Goal: Use online tool/utility: Utilize a website feature to perform a specific function

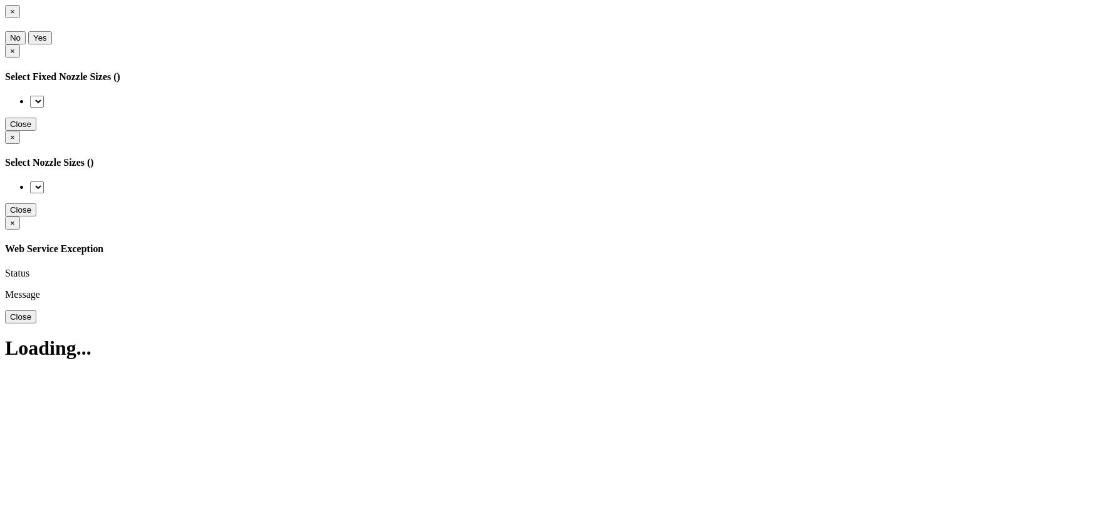
type input "1100"
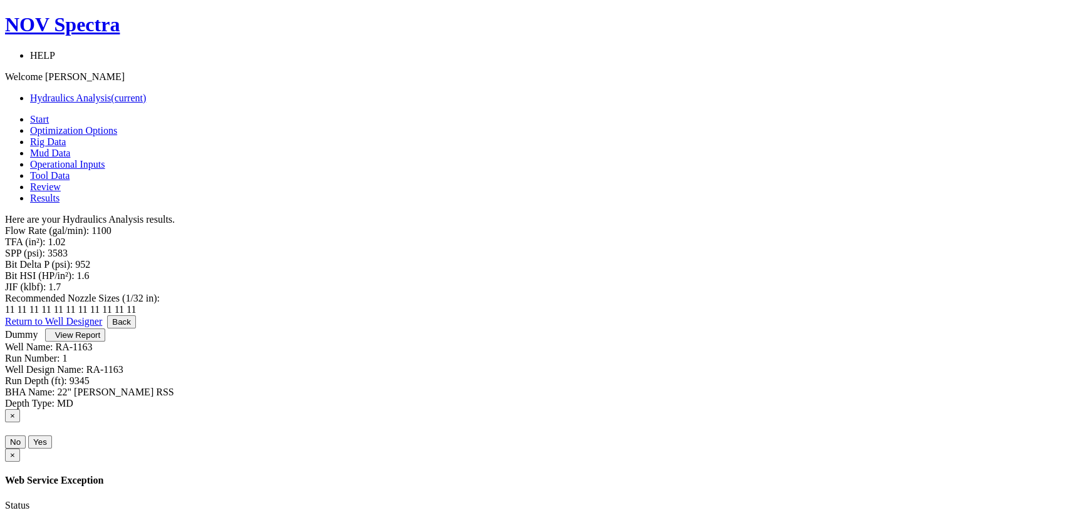
click at [105, 159] on span "Operational Inputs" at bounding box center [67, 164] width 75 height 11
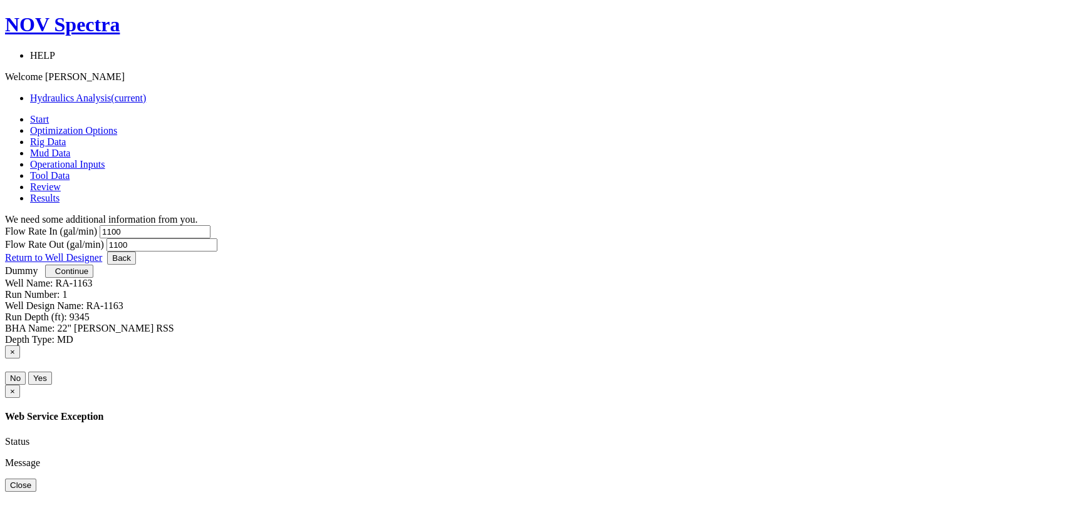
click at [70, 170] on span "Tool Data" at bounding box center [49, 175] width 39 height 11
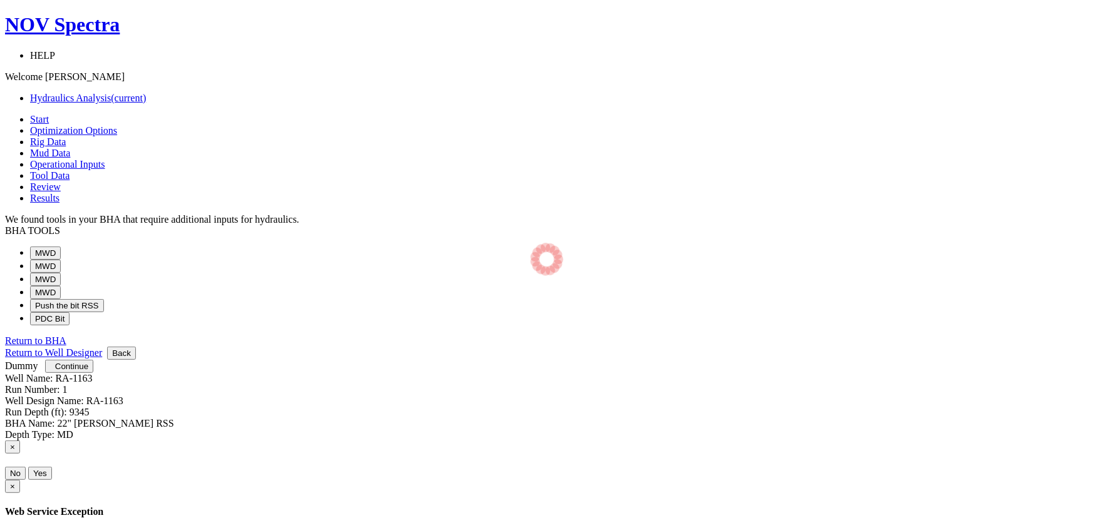
select select "4"
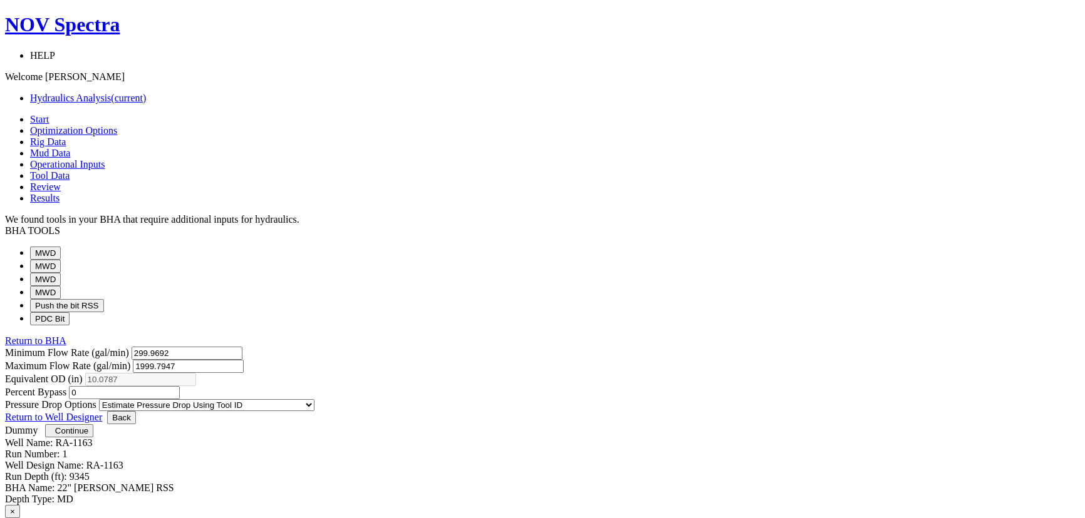
click at [70, 326] on button "PDC Bit" at bounding box center [49, 318] width 39 height 13
select select "12"
select select "3"
select select "11"
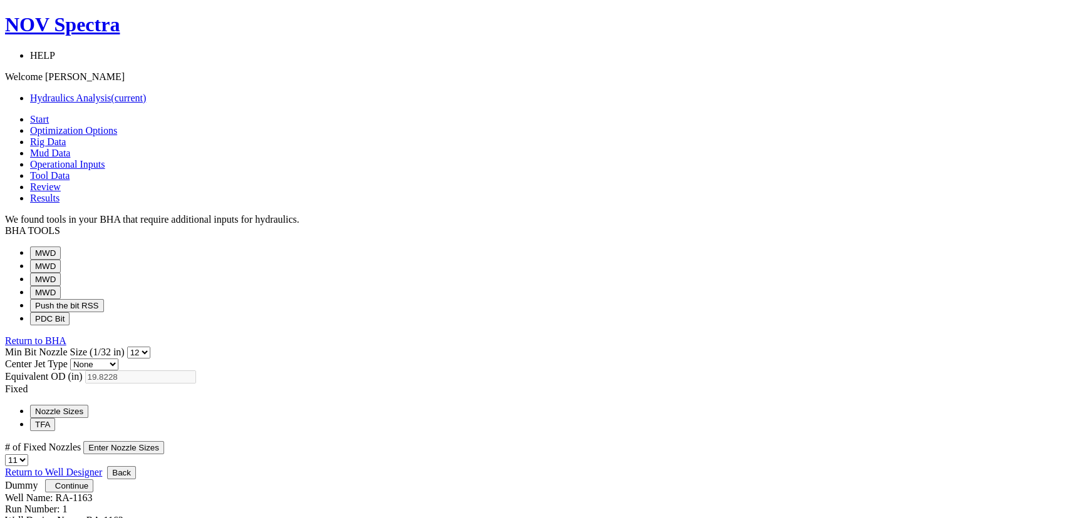
click at [105, 159] on span "Operational Inputs" at bounding box center [67, 164] width 75 height 11
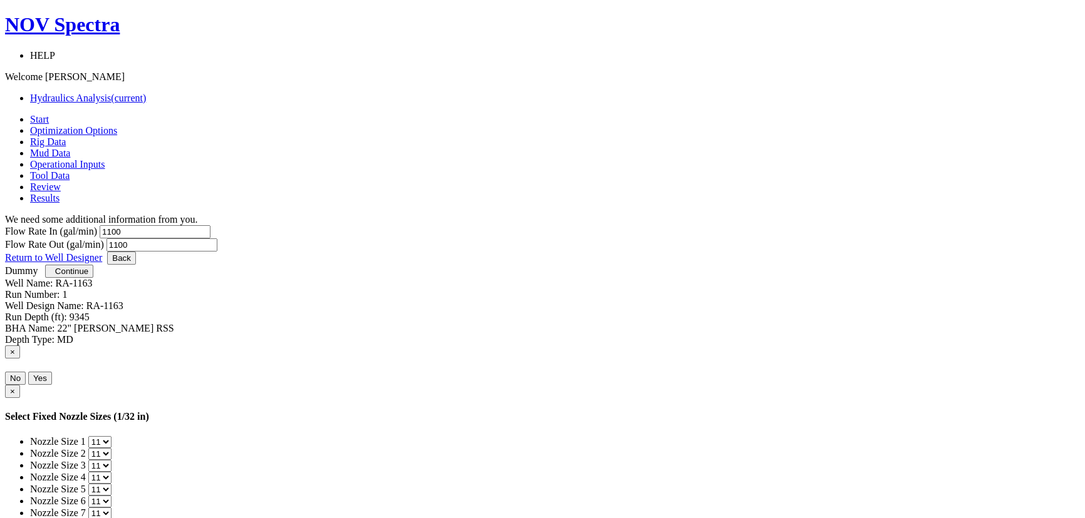
click at [210, 225] on input "1100" at bounding box center [155, 231] width 111 height 13
type input "1200"
click at [639, 239] on div "Flow Rate Out (gal/min) 1100" at bounding box center [542, 245] width 1074 height 13
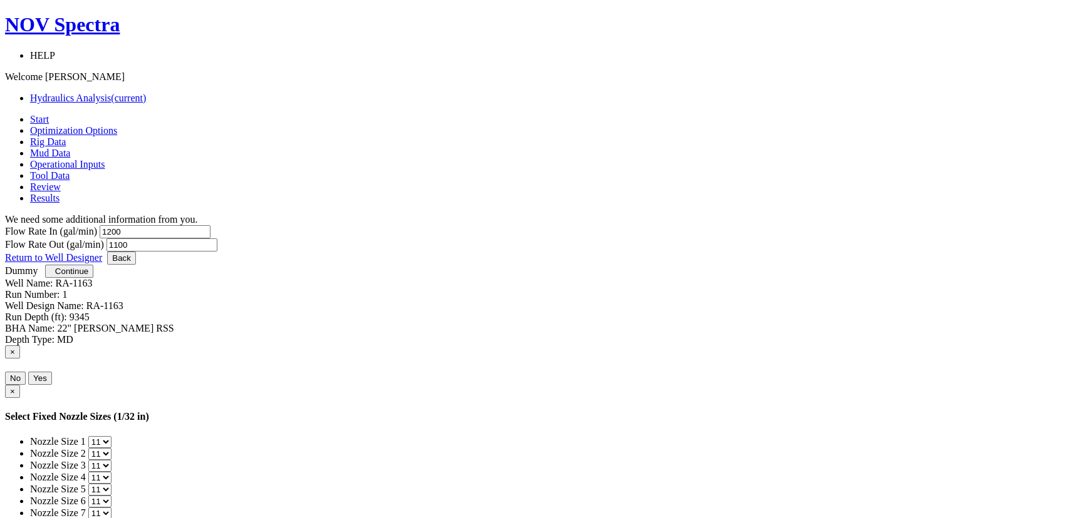
click at [217, 239] on input "1100" at bounding box center [161, 245] width 111 height 13
type input "1200"
click at [93, 278] on button "Continue" at bounding box center [69, 271] width 48 height 13
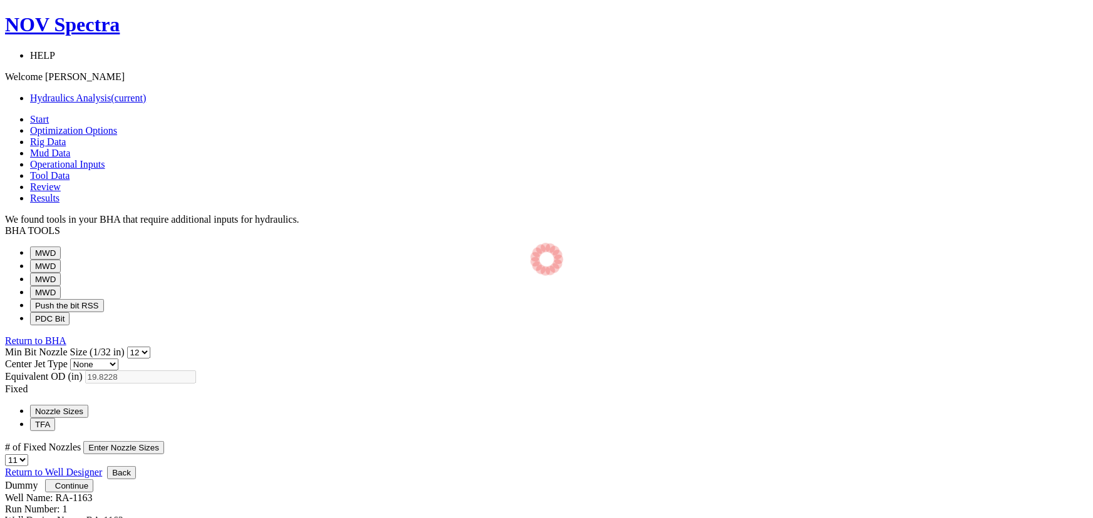
select select "12"
select select "3"
select select "11"
click at [88, 491] on span "Continue" at bounding box center [71, 486] width 33 height 9
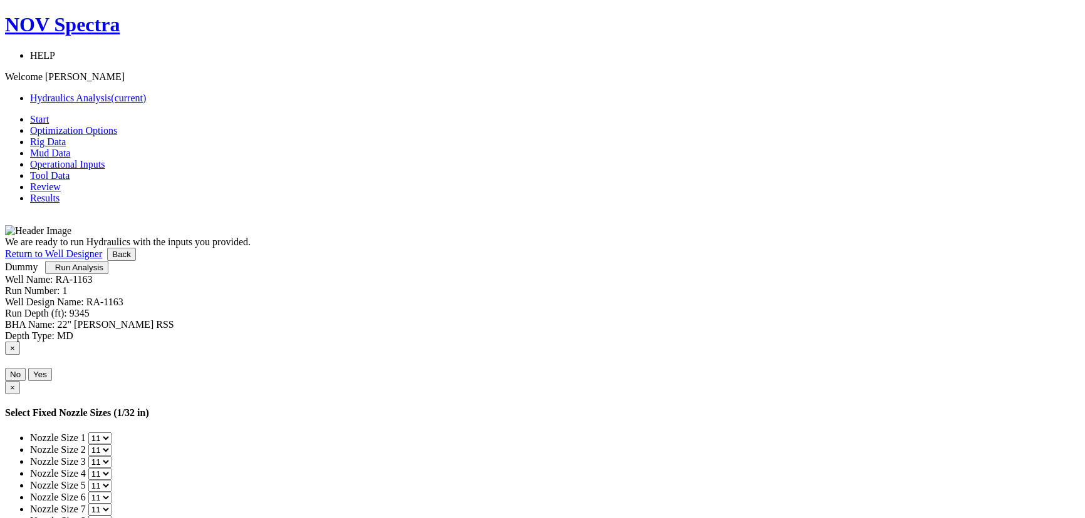
click at [103, 272] on span "Run Analysis" at bounding box center [79, 267] width 48 height 9
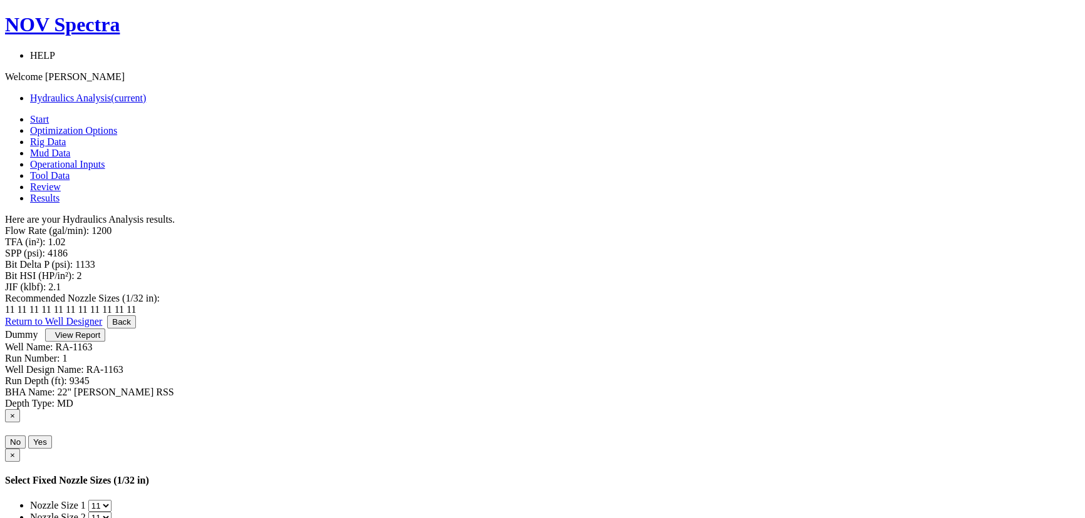
click at [100, 340] on span "View Report" at bounding box center [77, 335] width 45 height 9
click at [70, 170] on span "Tool Data" at bounding box center [49, 175] width 39 height 11
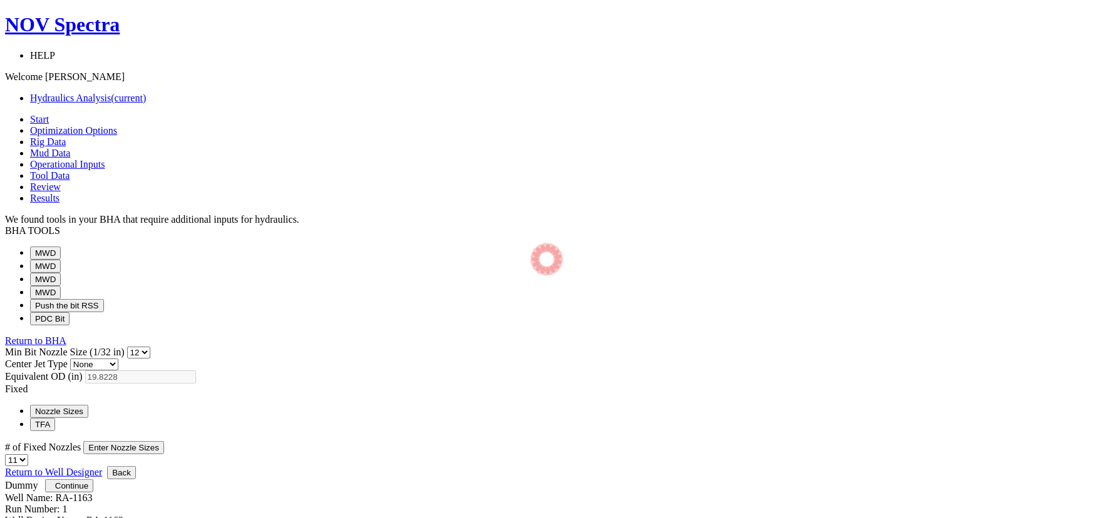
select select "12"
select select "3"
select select "11"
click at [164, 441] on button "Enter Nozzle Sizes" at bounding box center [123, 447] width 81 height 13
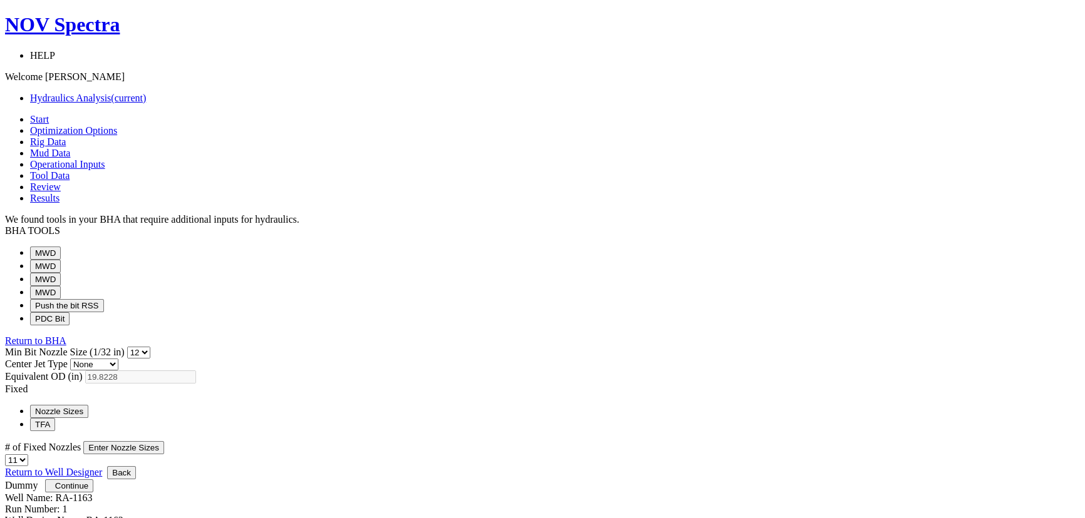
click at [150, 347] on select "0 1 2 3 4 5 6 7 8 9 10 11 12 13 14 15 16 17 18 19 20 21 22 23 24 25 26 27 28 29…" at bounding box center [138, 353] width 23 height 12
select select "12"
click at [150, 347] on select "0 1 2 3 4 5 6 7 8 9 10 11 12 13 14 15 16 17 18 19 20 21 22 23 24 25 26 27 28 29…" at bounding box center [138, 353] width 23 height 12
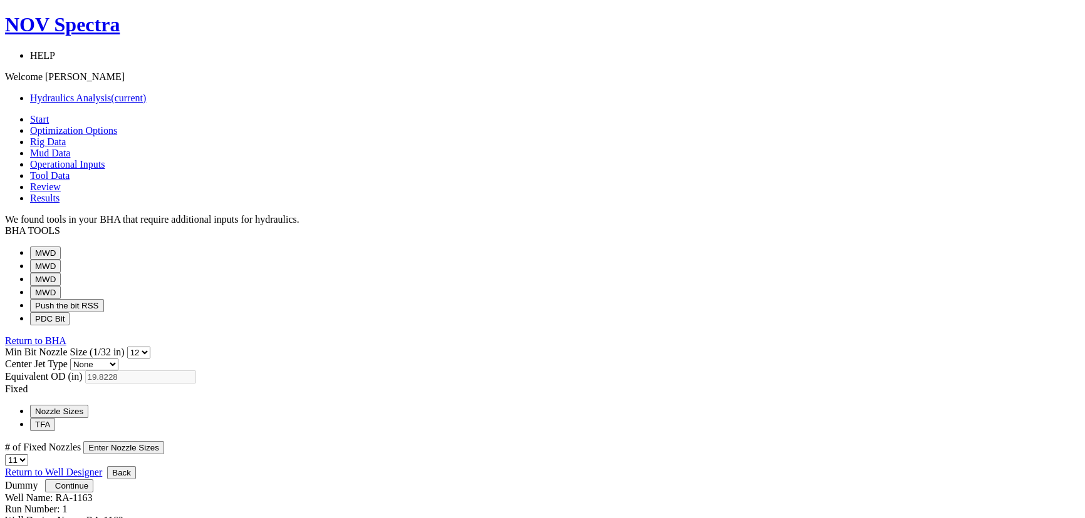
click at [28, 455] on select "1 2 3 4 5 6 7 8 9 10 11 12 13 14 15 16 17 18 19 20" at bounding box center [16, 461] width 23 height 12
select select "13"
click at [28, 455] on select "1 2 3 4 5 6 7 8 9 10 11 12 13 14 15 16 17 18 19 20" at bounding box center [16, 461] width 23 height 12
click at [164, 441] on button "Enter Nozzle Sizes" at bounding box center [123, 447] width 81 height 13
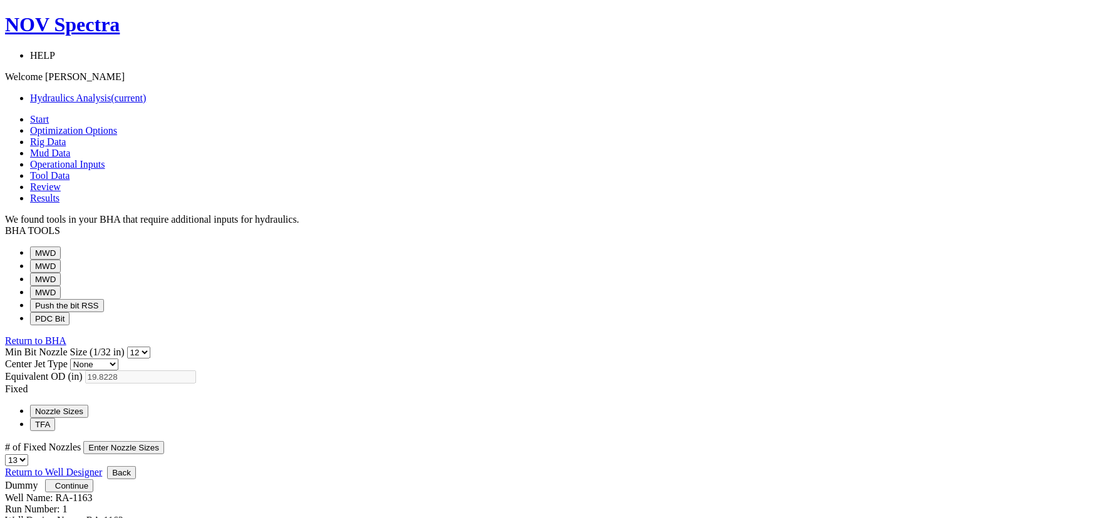
select select "0"
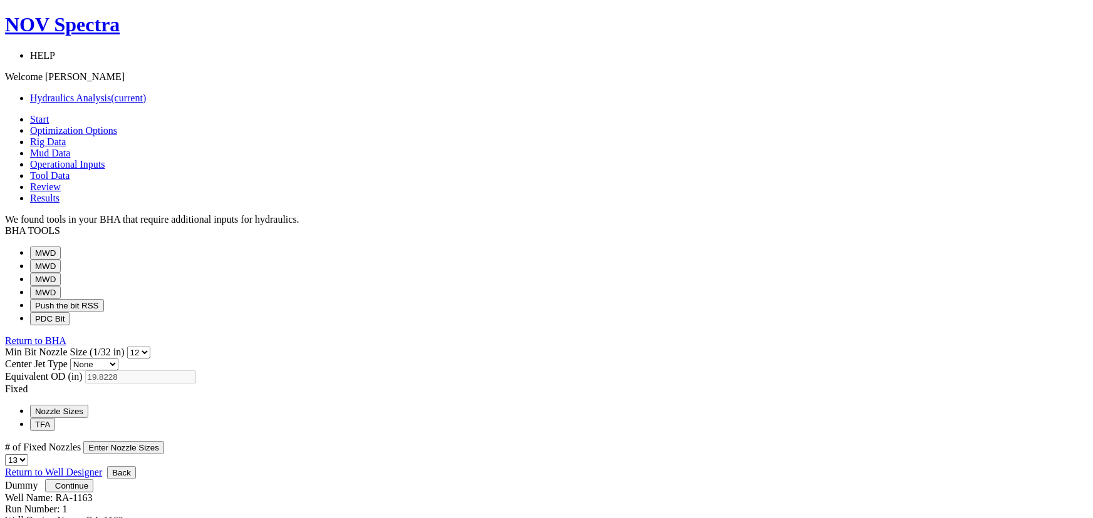
select select "0"
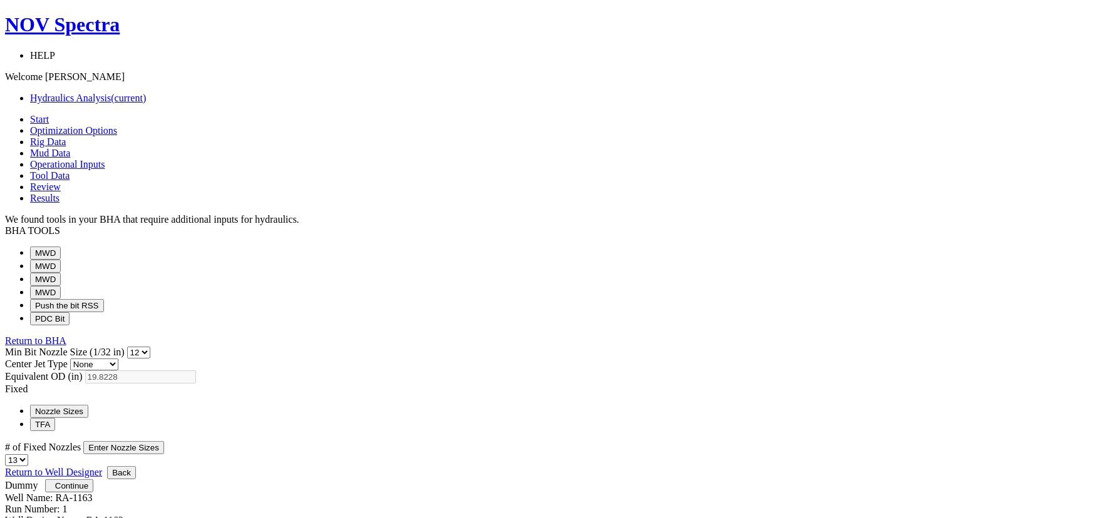
select select "0"
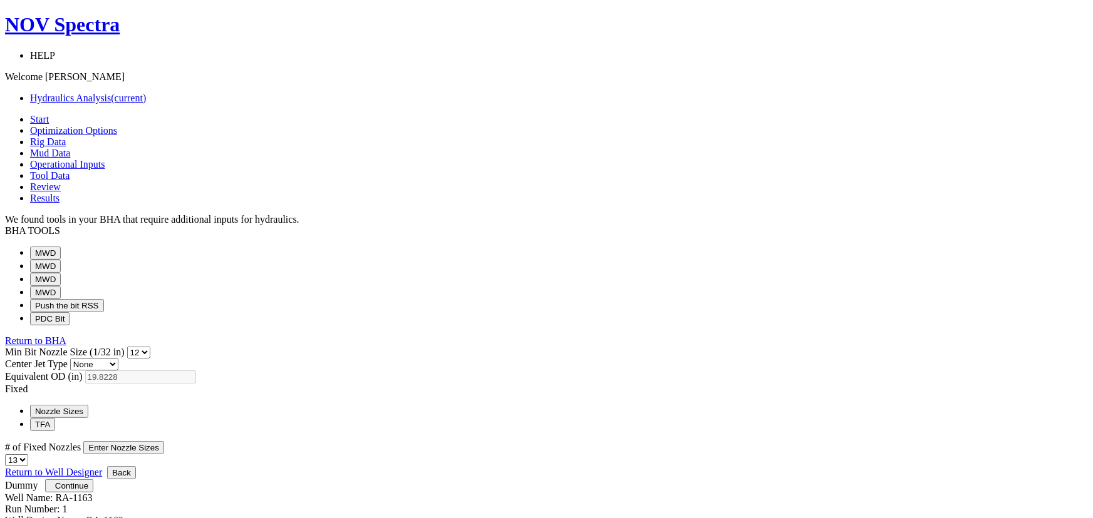
select select "0"
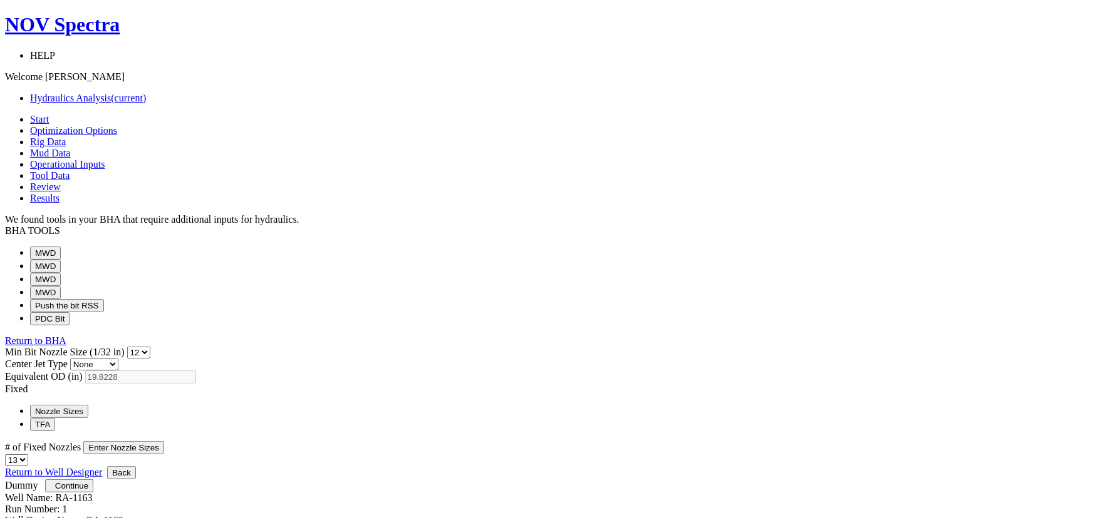
select select "0"
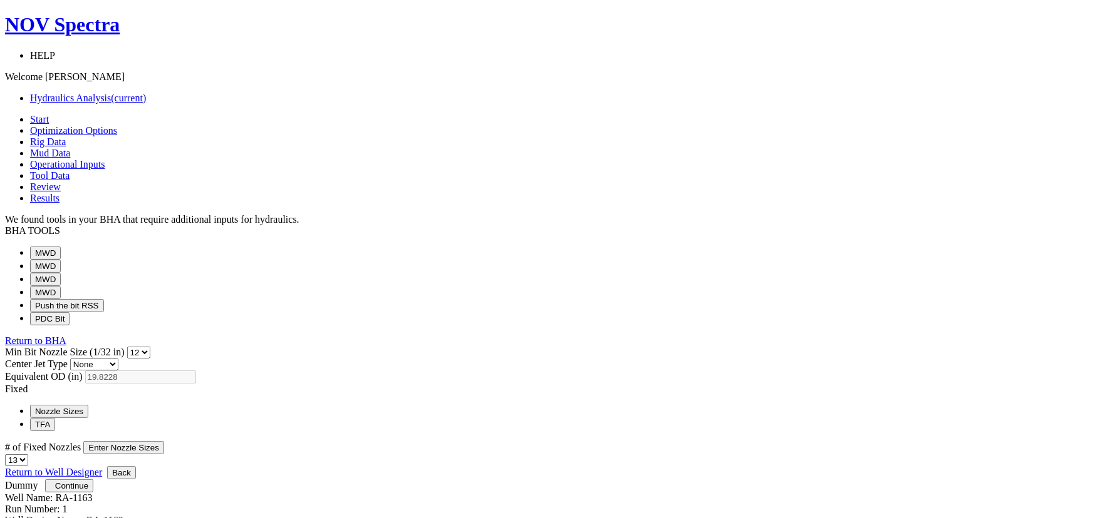
drag, startPoint x: 518, startPoint y: 198, endPoint x: 495, endPoint y: 197, distance: 23.8
select select "13"
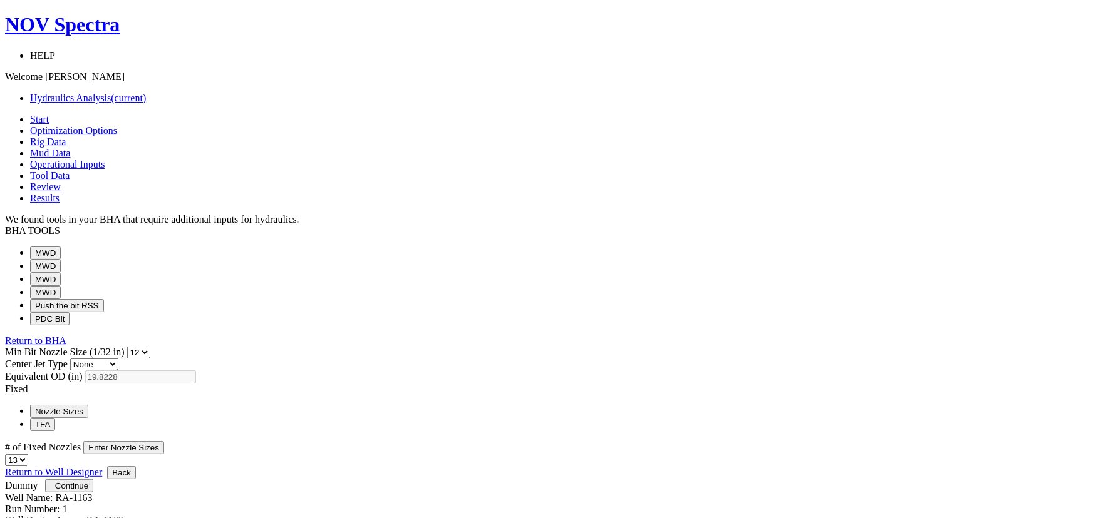
select select "13"
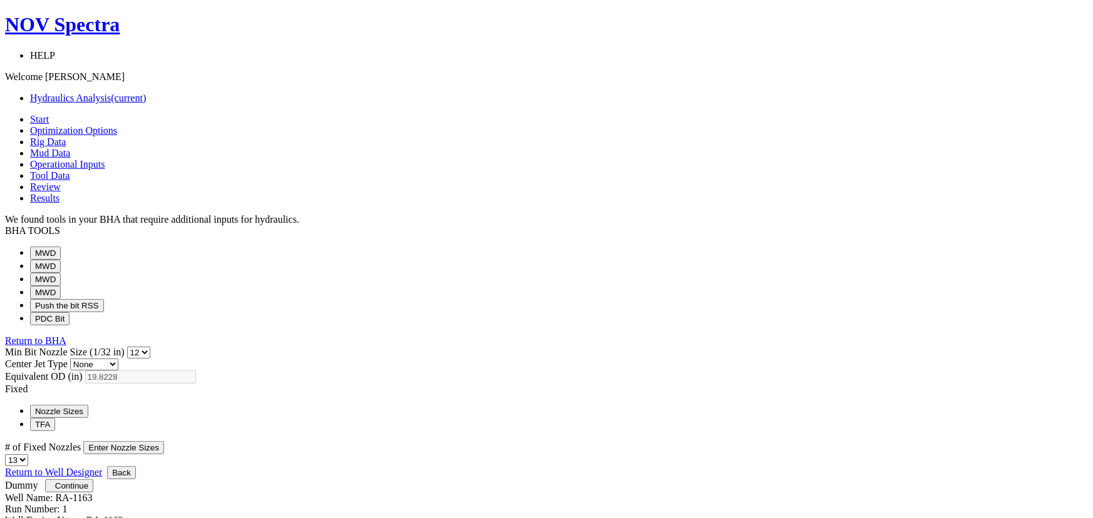
select select "13"
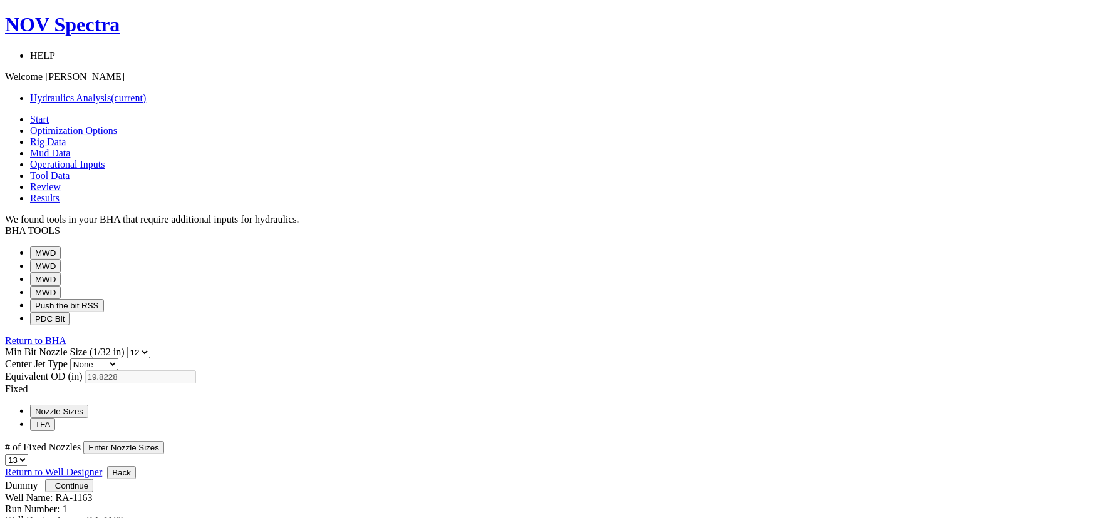
select select "13"
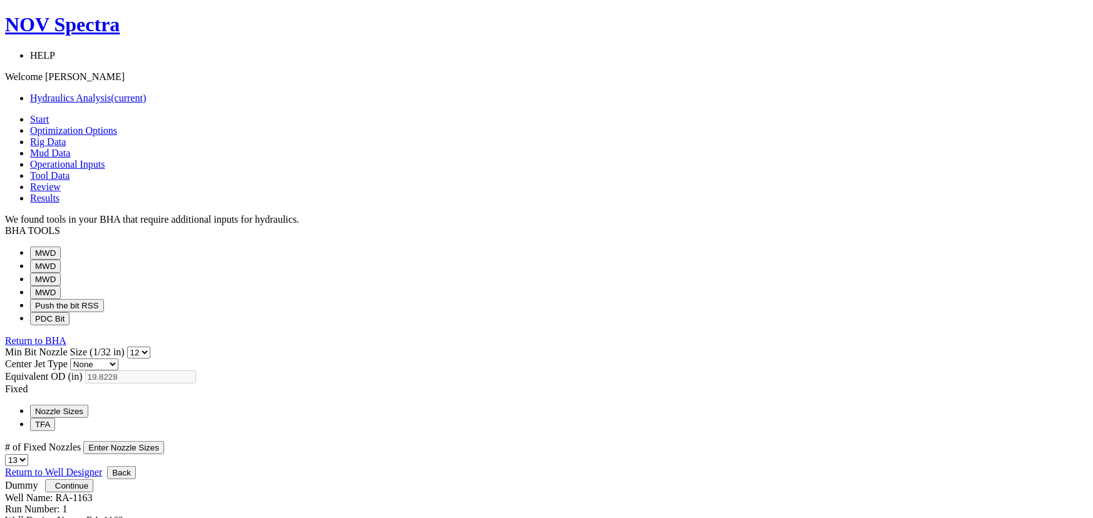
select select "13"
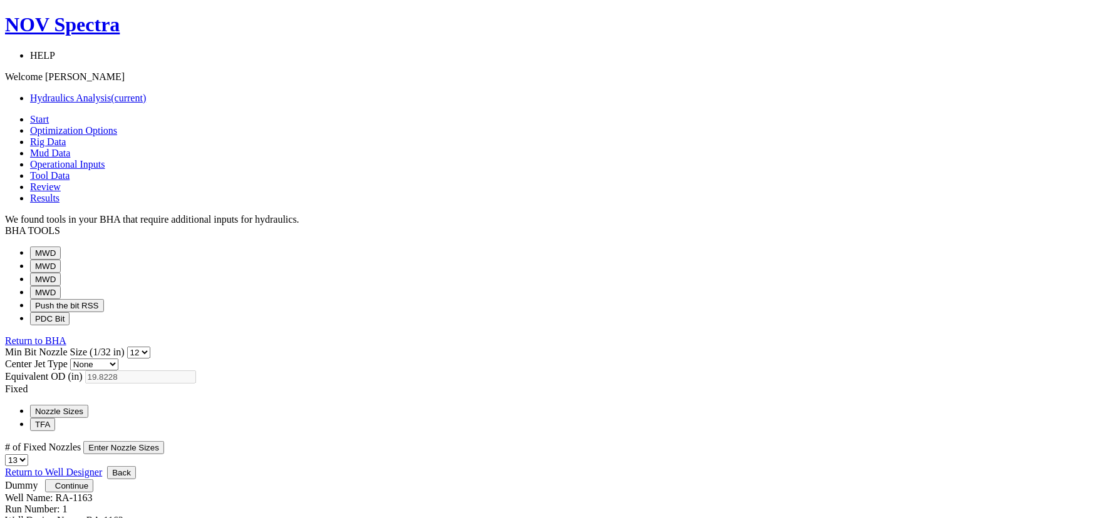
select select "13"
click at [28, 455] on select "1 2 3 4 5 6 7 8 9 10 11 12 13 14 15 16 17 18 19 20" at bounding box center [16, 461] width 23 height 12
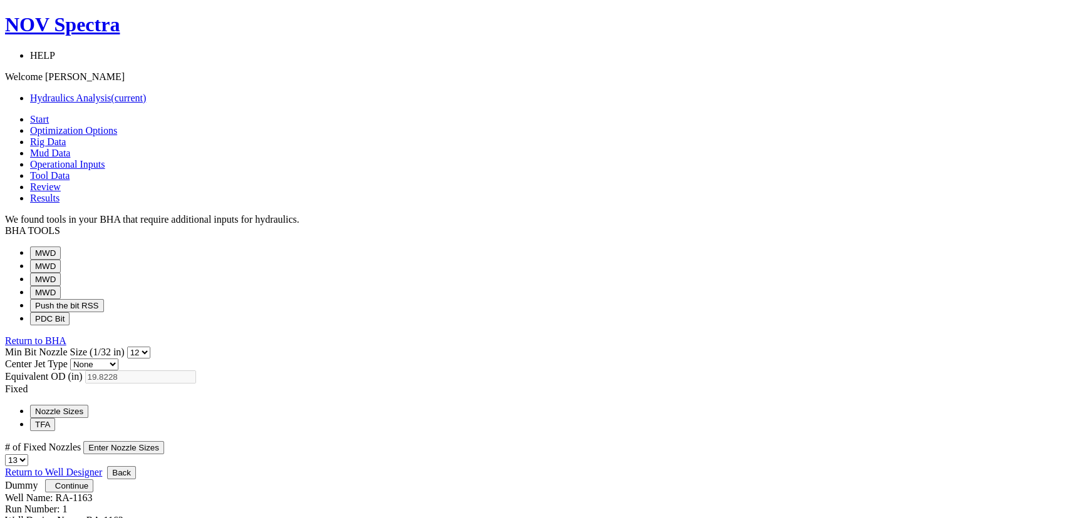
select select "9"
click at [28, 455] on select "1 2 3 4 5 6 7 8 9 10 11 12 13 14 15 16 17 18 19 20" at bounding box center [16, 461] width 23 height 12
click at [164, 441] on button "Enter Nozzle Sizes" at bounding box center [123, 447] width 81 height 13
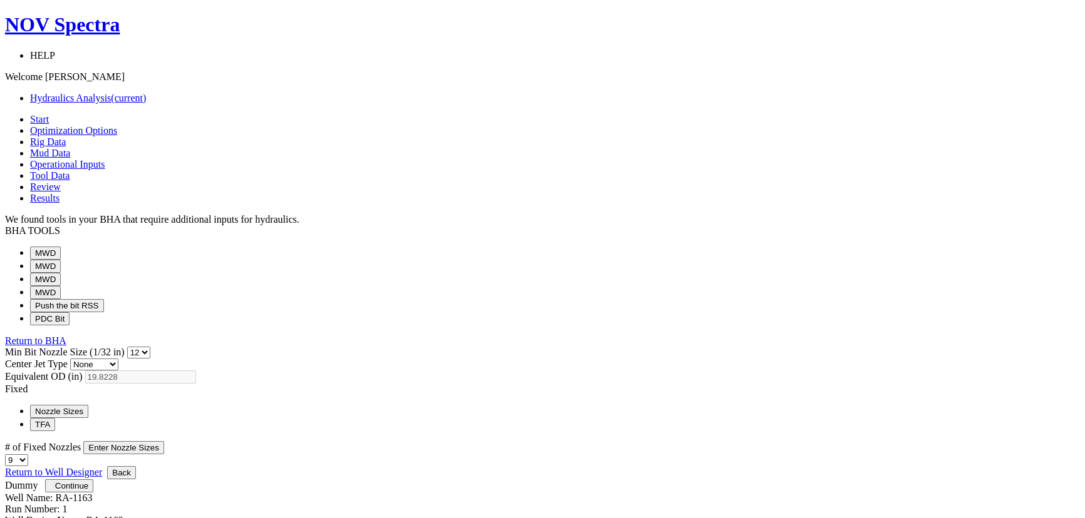
click at [88, 491] on span "Continue" at bounding box center [71, 486] width 33 height 9
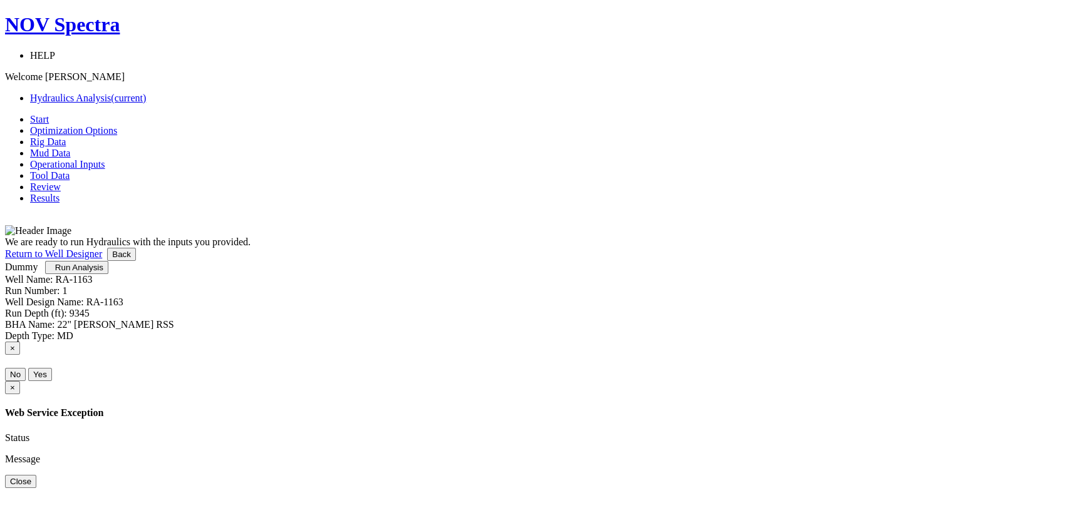
click at [108, 274] on button "Run Analysis" at bounding box center [76, 267] width 63 height 13
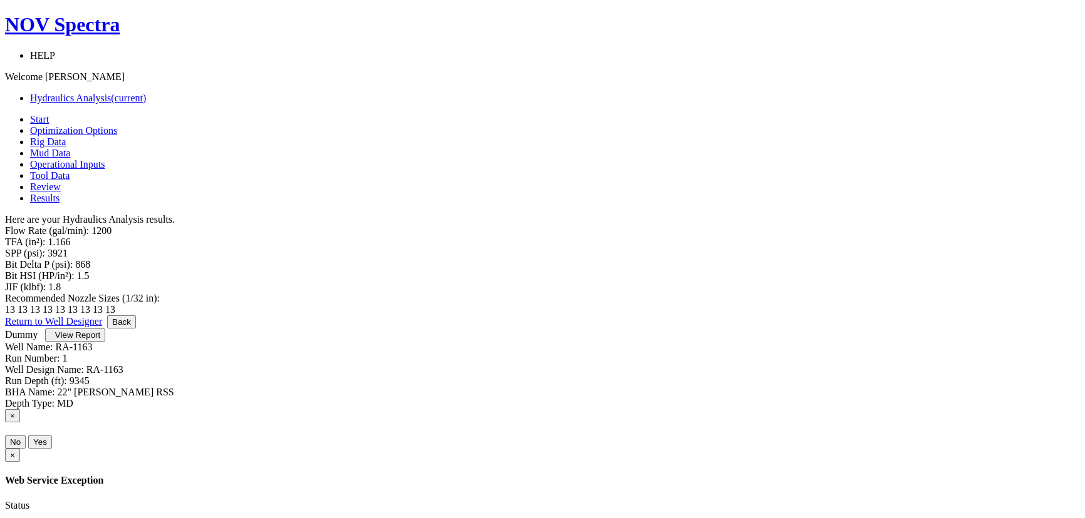
click at [100, 340] on span "View Report" at bounding box center [77, 335] width 45 height 9
click at [105, 159] on link "Operational Inputs" at bounding box center [67, 164] width 75 height 11
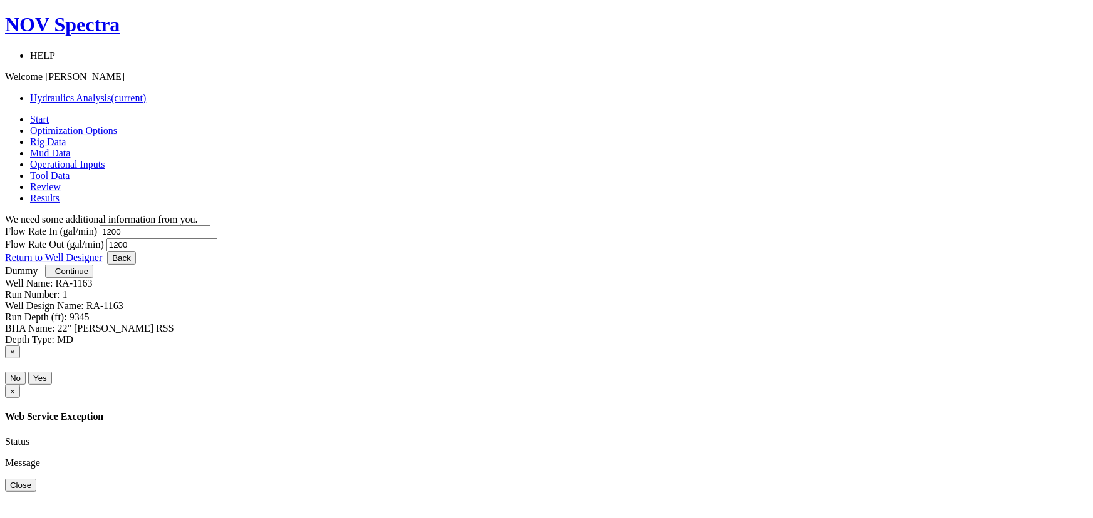
click at [446, 492] on div at bounding box center [542, 492] width 1074 height 0
click at [210, 225] on input "1200" at bounding box center [155, 231] width 111 height 13
type input "1100"
click at [217, 239] on input "1200" at bounding box center [161, 245] width 111 height 13
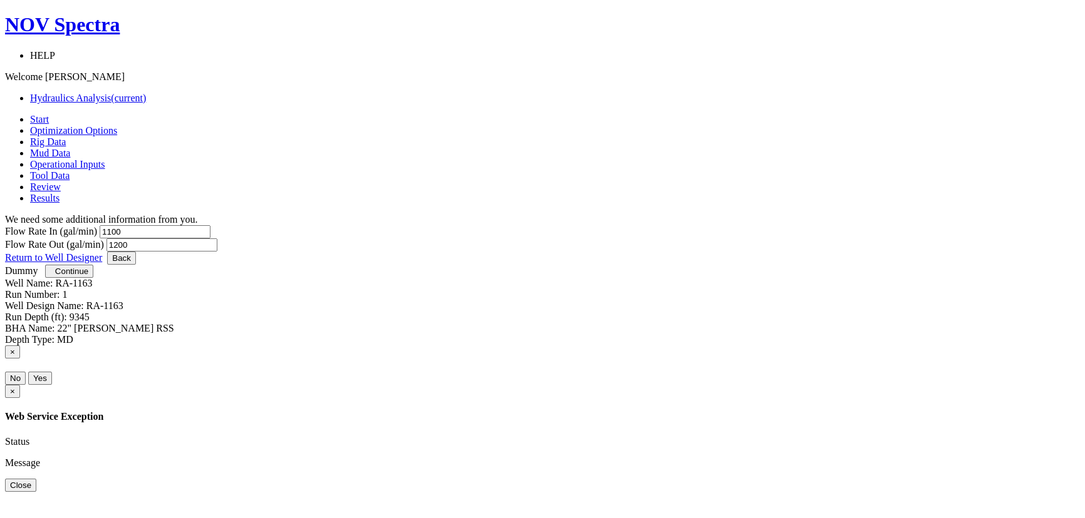
click at [217, 239] on input "1200" at bounding box center [161, 245] width 111 height 13
type input "1100"
click at [632, 252] on div "Let's get your Hydraulics Analysis done right. Here's what is coming up: You wi…" at bounding box center [542, 238] width 1074 height 26
click at [88, 276] on span "Continue" at bounding box center [71, 271] width 33 height 9
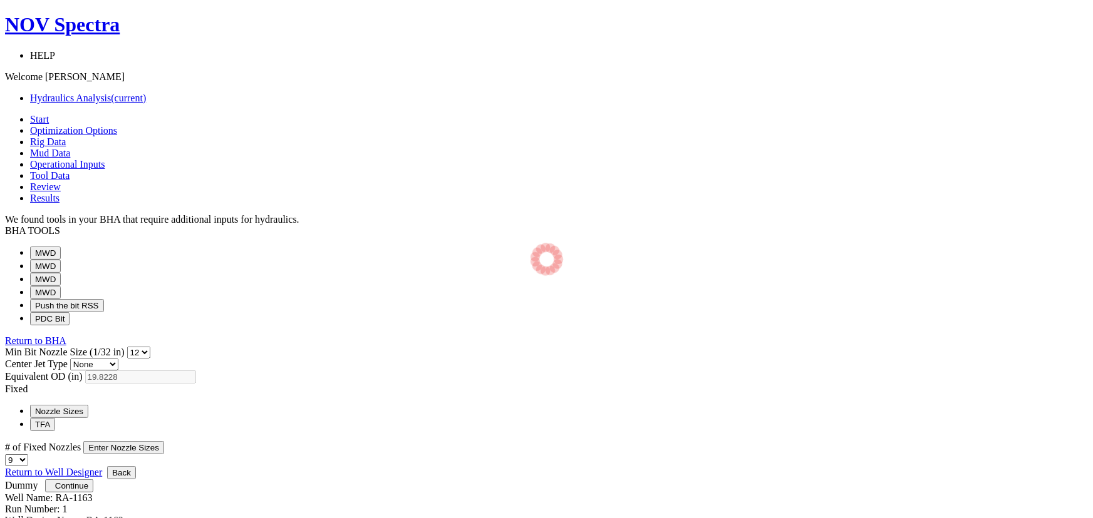
select select "12"
select select "3"
click at [150, 347] on select "0 1 2 3 4 5 6 7 8 9 10 11 12 13 14 15 16 17 18 19 20 21 22 23 24 25 26 27 28 29…" at bounding box center [138, 353] width 23 height 12
click at [28, 455] on select "1 2 3 4 5 6 7 8 9 10 11 12 13 14 15 16 17 18 19 20" at bounding box center [16, 461] width 23 height 12
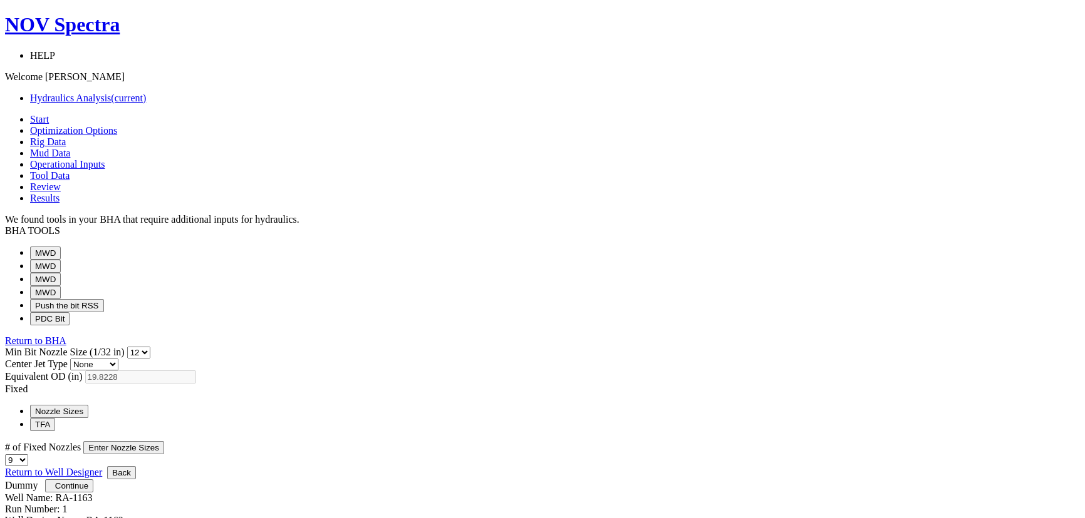
select select "12"
click at [28, 455] on select "1 2 3 4 5 6 7 8 9 10 11 12 13 14 15 16 17 18 19 20" at bounding box center [16, 461] width 23 height 12
click at [164, 441] on button "Enter Nozzle Sizes" at bounding box center [123, 447] width 81 height 13
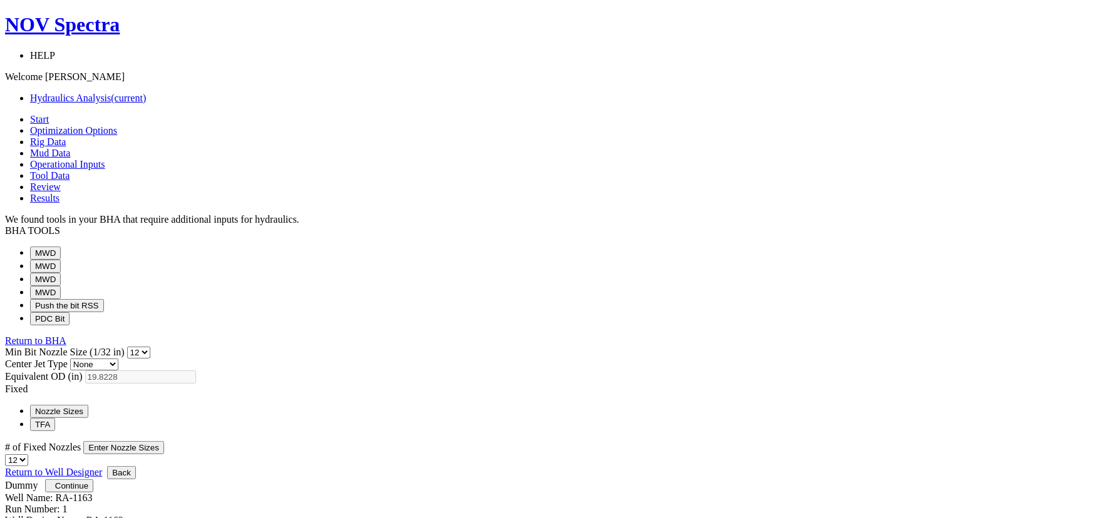
select select "11"
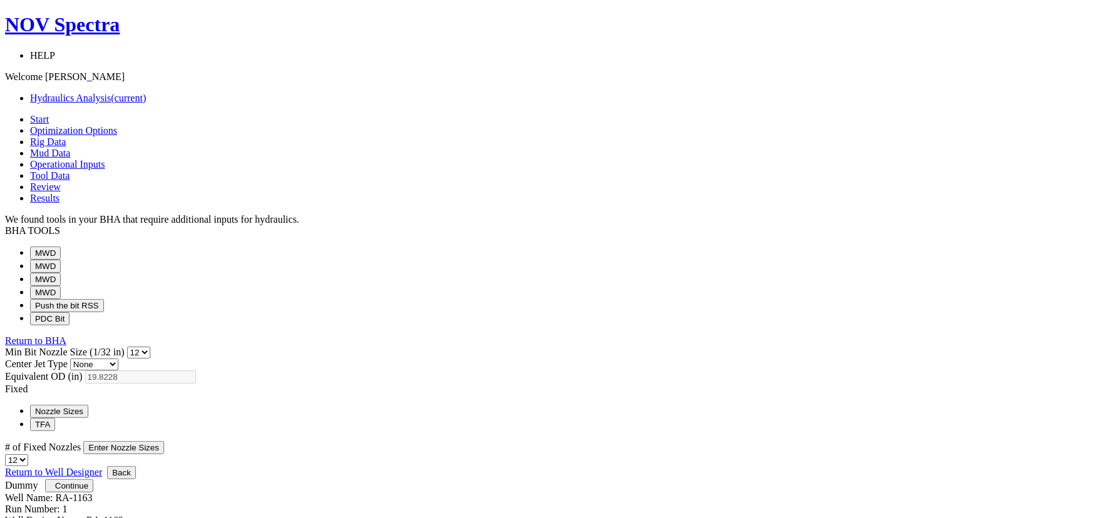
select select "11"
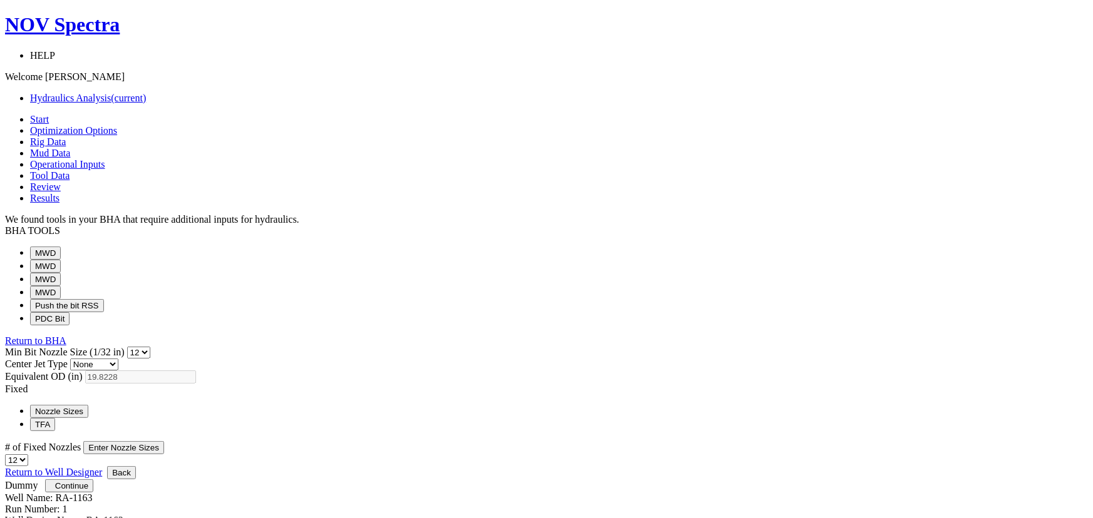
select select "11"
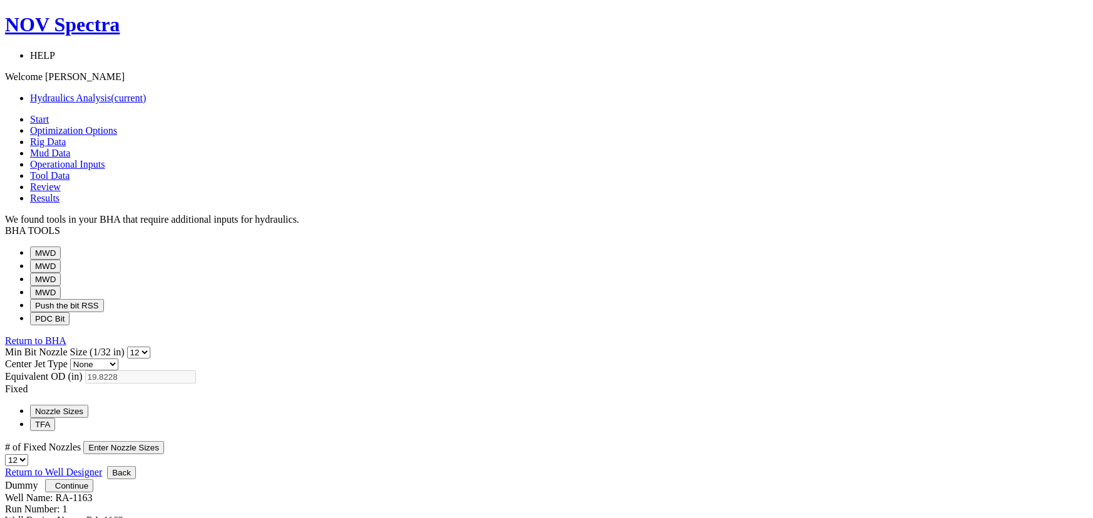
select select "11"
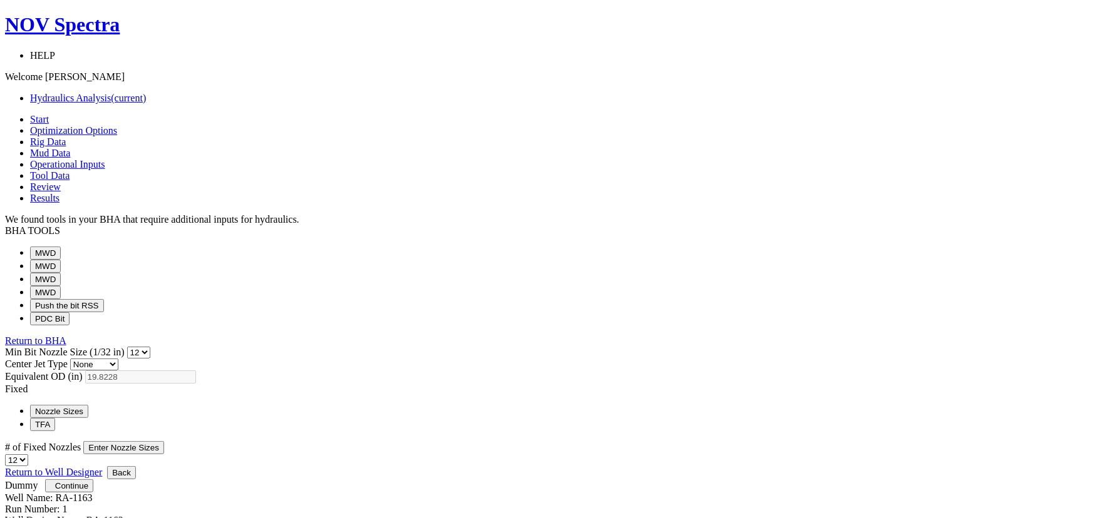
select select "11"
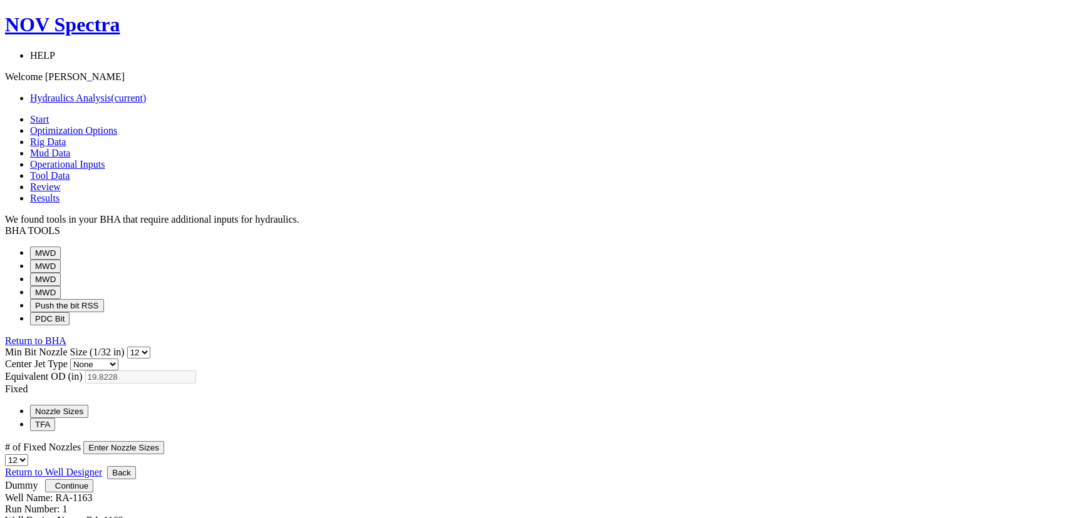
scroll to position [0, 0]
click at [88, 491] on span "Continue" at bounding box center [71, 486] width 33 height 9
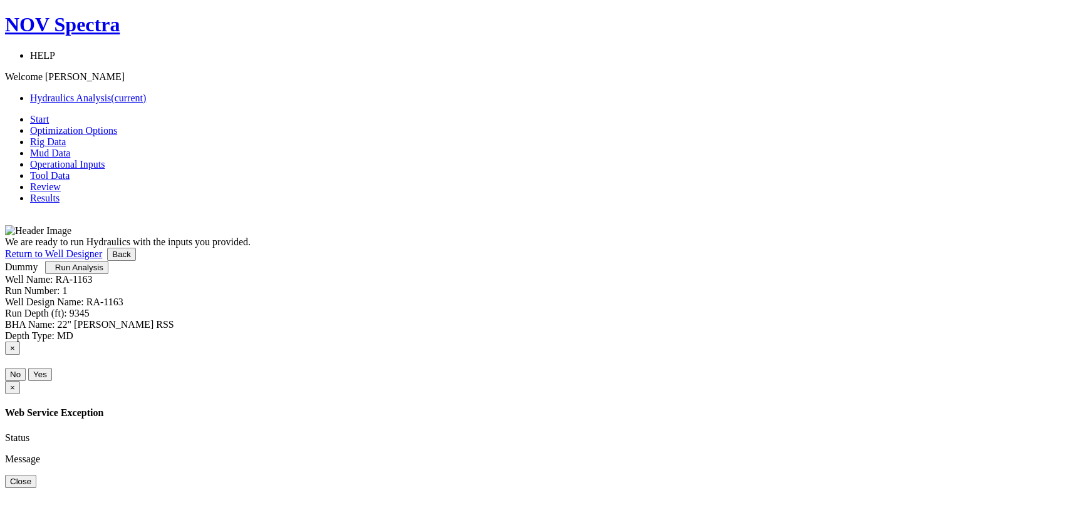
click at [103, 272] on span "Run Analysis" at bounding box center [79, 267] width 48 height 9
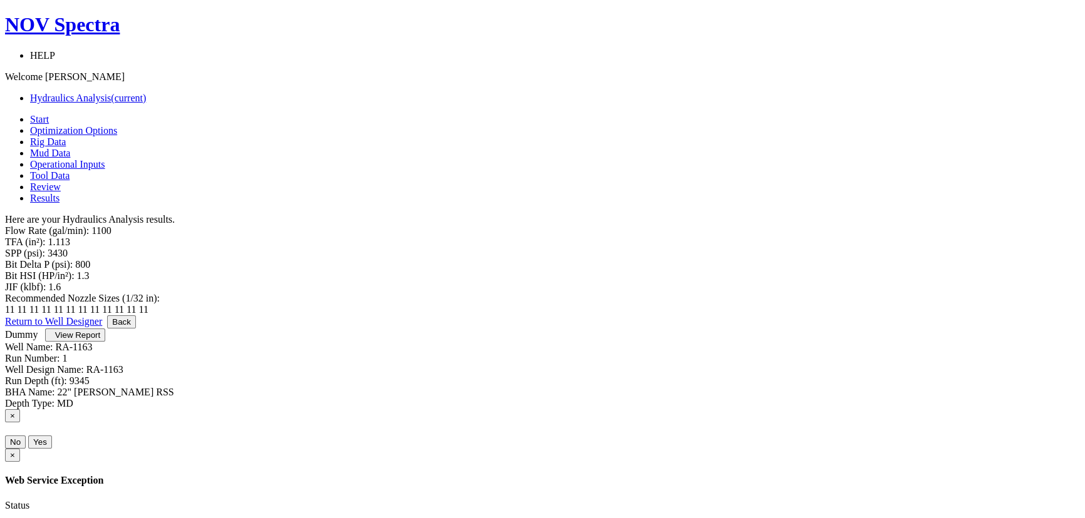
click at [100, 340] on span "View Report" at bounding box center [77, 335] width 45 height 9
click at [70, 170] on link "Tool Data" at bounding box center [49, 175] width 39 height 11
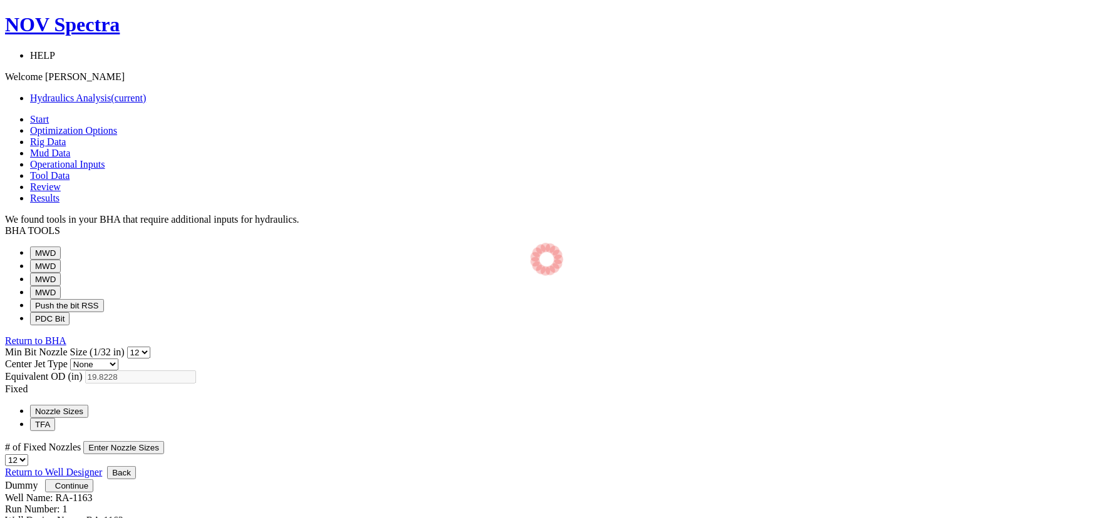
select select "12"
select select "3"
select select "12"
drag, startPoint x: 771, startPoint y: 299, endPoint x: 776, endPoint y: 292, distance: 8.2
click at [164, 442] on span "Enter Nozzle Sizes" at bounding box center [123, 447] width 81 height 11
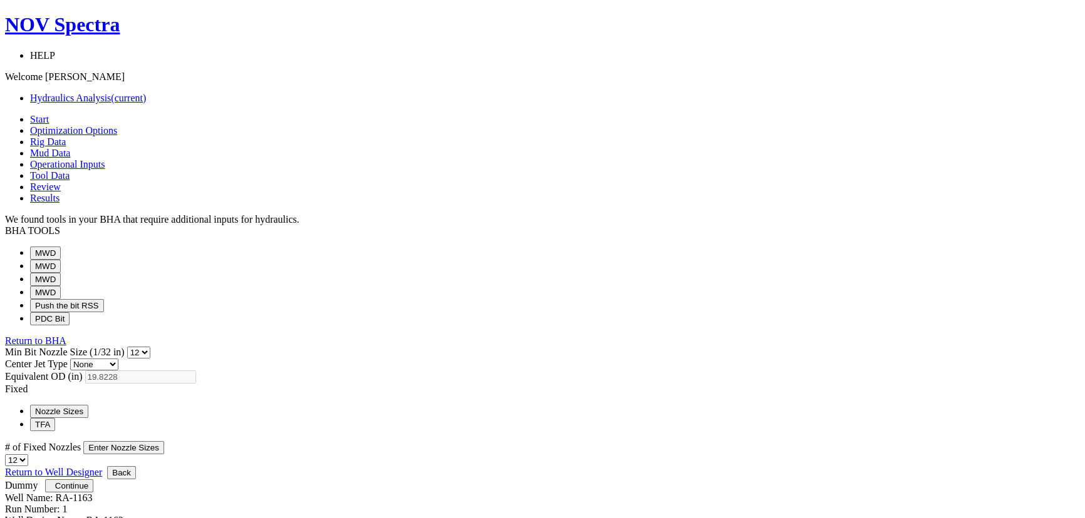
click at [164, 441] on button "Enter Nozzle Sizes" at bounding box center [123, 447] width 81 height 13
click at [105, 159] on span "Operational Inputs" at bounding box center [67, 164] width 75 height 11
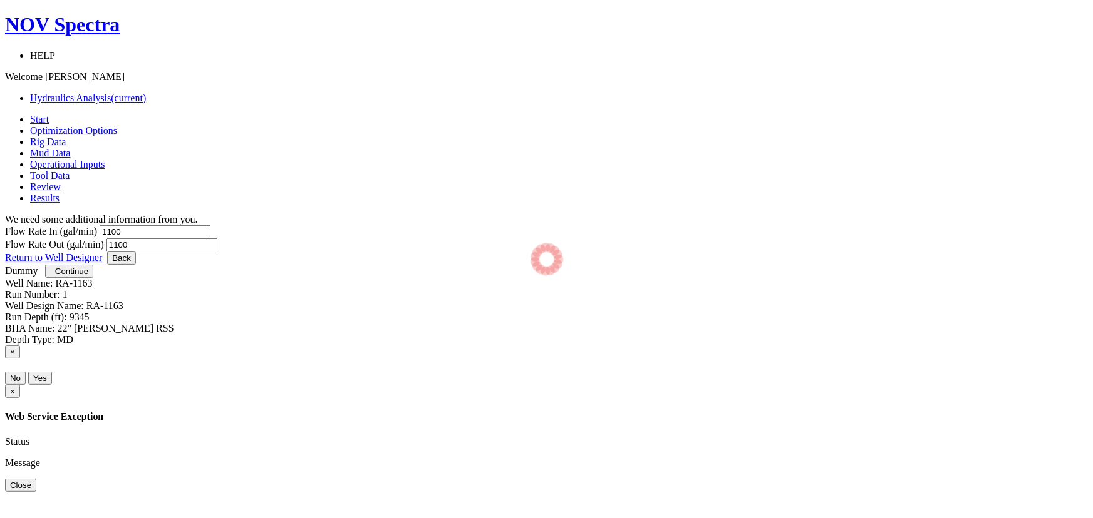
click at [404, 492] on div at bounding box center [542, 492] width 1074 height 0
click at [210, 225] on input "1100" at bounding box center [155, 231] width 111 height 13
type input "1200"
click at [217, 239] on input "1100" at bounding box center [161, 245] width 111 height 13
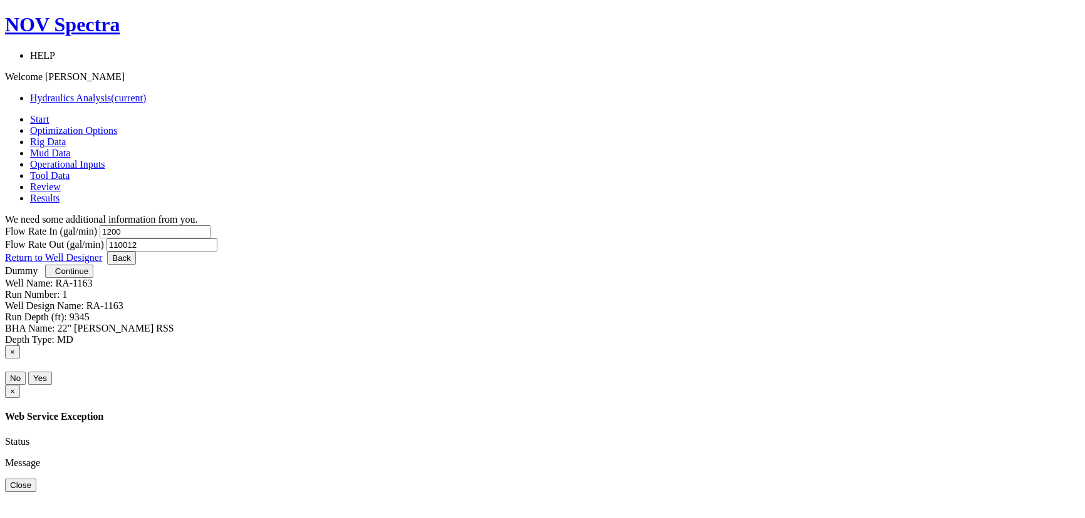
click at [217, 239] on input "110012" at bounding box center [161, 245] width 111 height 13
type input "1200"
click at [619, 252] on div "Let's get your Hydraulics Analysis done right. Here's what is coming up: You wi…" at bounding box center [542, 238] width 1074 height 26
click at [88, 276] on span "Continue" at bounding box center [71, 271] width 33 height 9
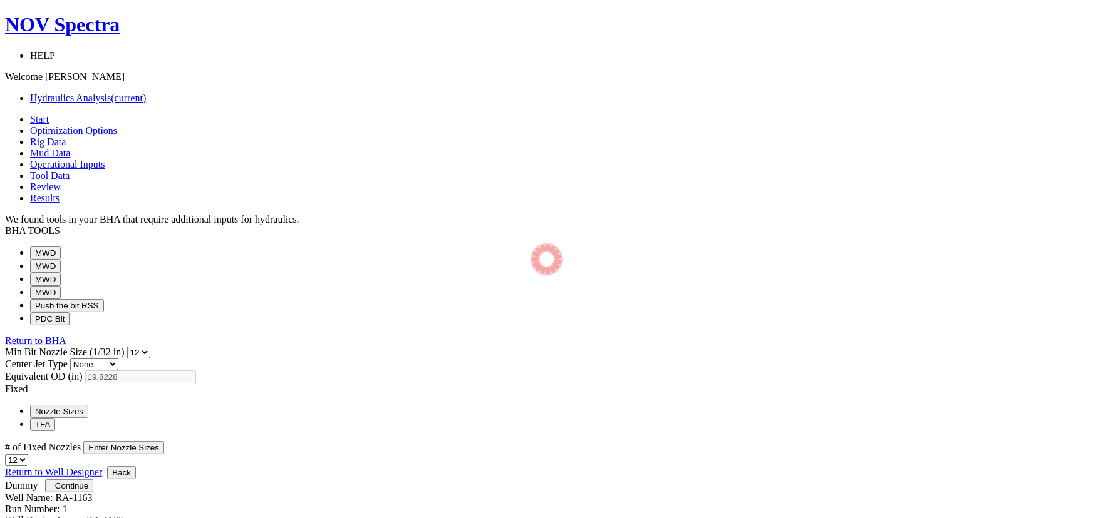
select select "12"
select select "3"
select select "12"
click at [93, 493] on button "Continue" at bounding box center [69, 486] width 48 height 13
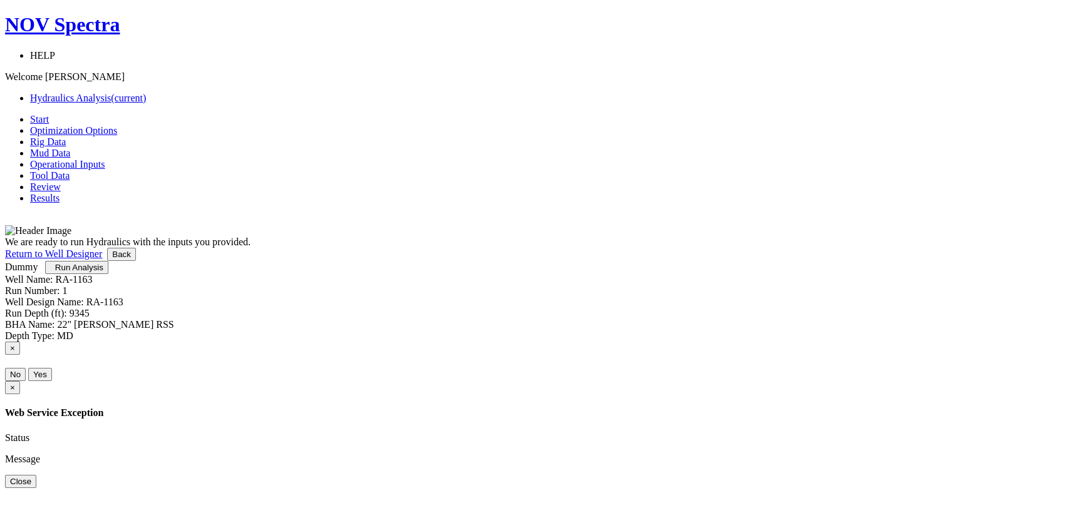
click at [103, 272] on span "Run Analysis" at bounding box center [79, 267] width 48 height 9
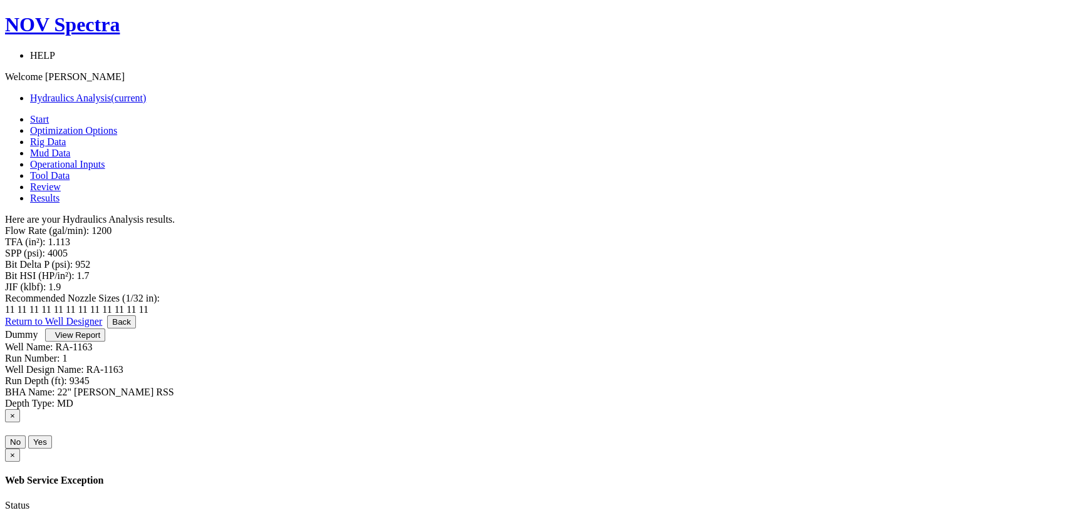
click at [105, 342] on button "View Report" at bounding box center [75, 335] width 60 height 13
